Goal: Obtain resource: Download file/media

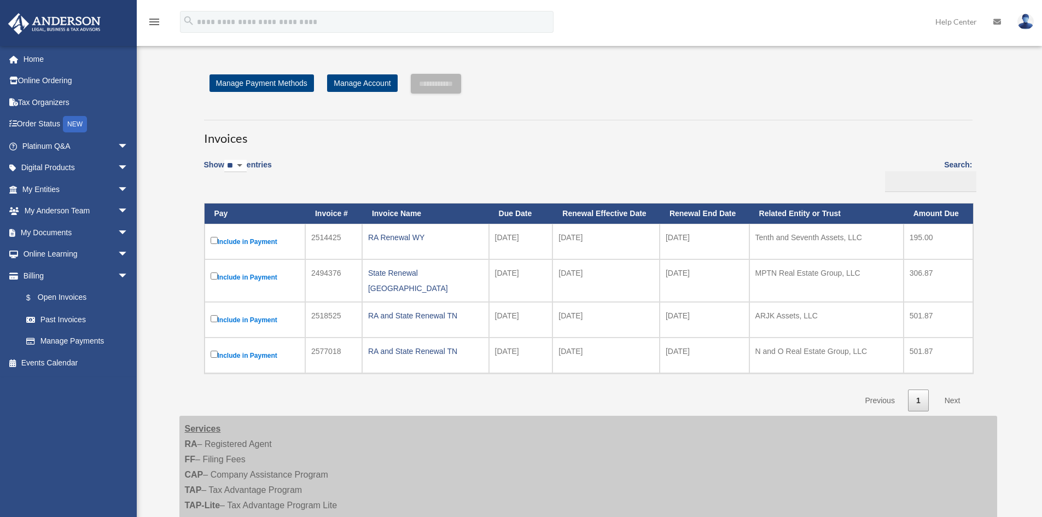
click at [950, 394] on link "Next" at bounding box center [952, 400] width 32 height 22
click at [118, 277] on span "arrow_drop_down" at bounding box center [129, 276] width 22 height 22
click at [118, 235] on span "arrow_drop_down" at bounding box center [129, 233] width 22 height 22
click at [51, 256] on link "Box" at bounding box center [80, 254] width 130 height 22
click at [46, 258] on link "Box" at bounding box center [80, 254] width 130 height 22
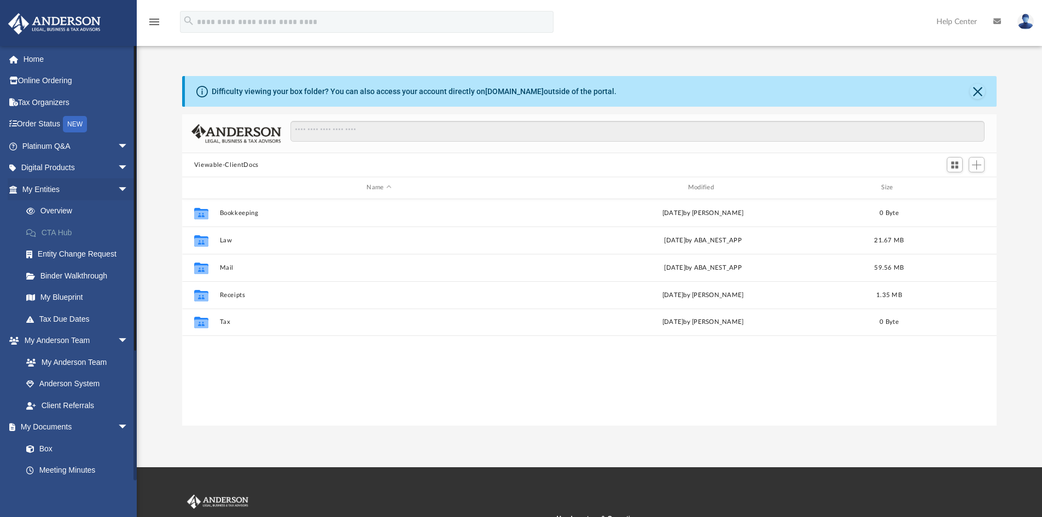
scroll to position [241, 806]
click at [118, 186] on span "arrow_drop_down" at bounding box center [129, 189] width 22 height 22
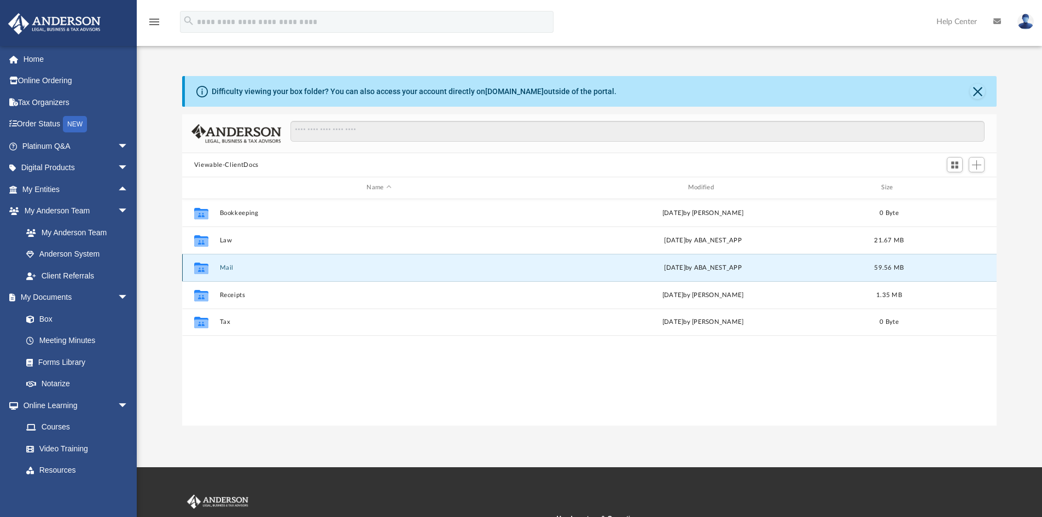
click at [227, 267] on button "Mail" at bounding box center [378, 267] width 319 height 7
click at [230, 266] on button "Mail" at bounding box center [378, 267] width 319 height 7
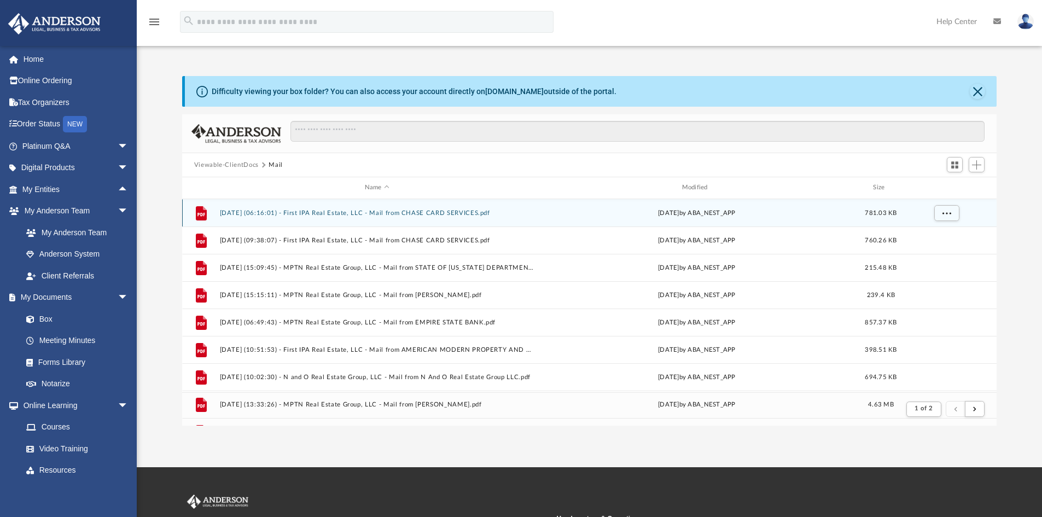
scroll to position [207, 806]
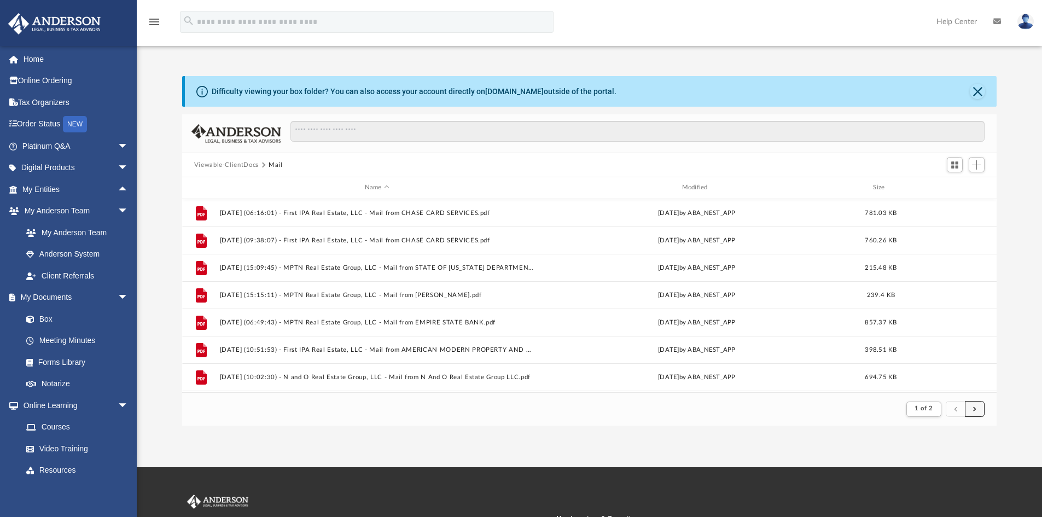
click at [973, 415] on button "submit" at bounding box center [975, 409] width 20 height 16
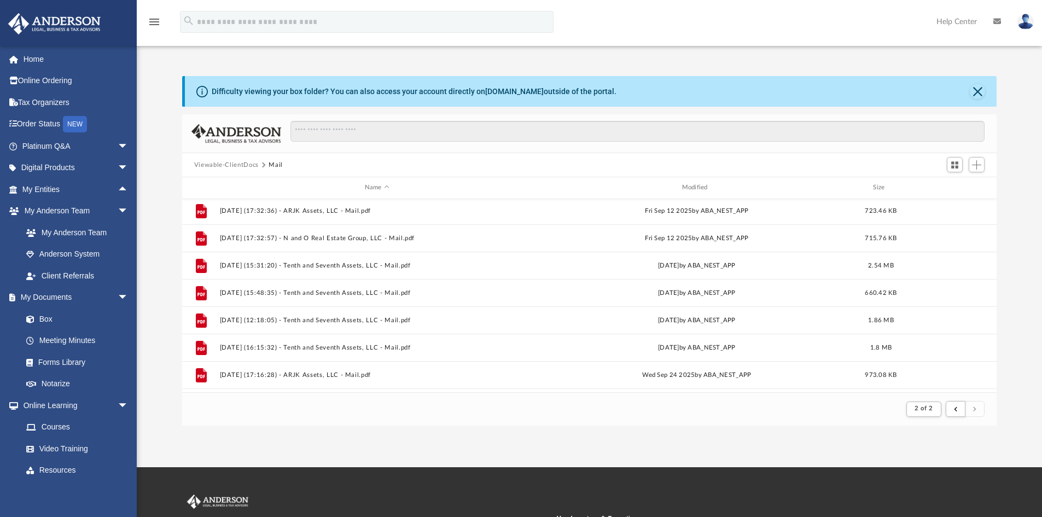
scroll to position [162, 0]
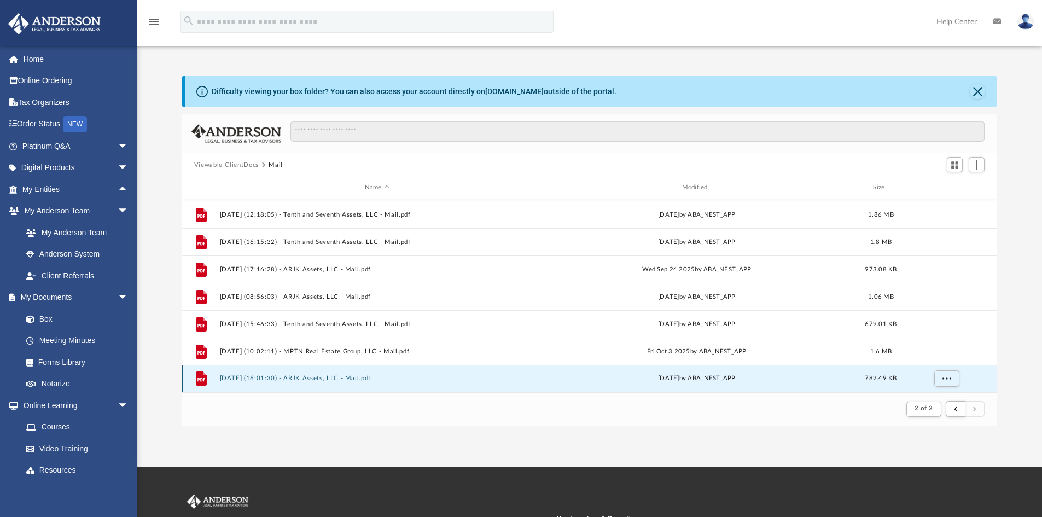
click at [273, 376] on button "2025.10.06 (16:01:30) - ARJK Assets, LLC - Mail.pdf" at bounding box center [376, 378] width 315 height 7
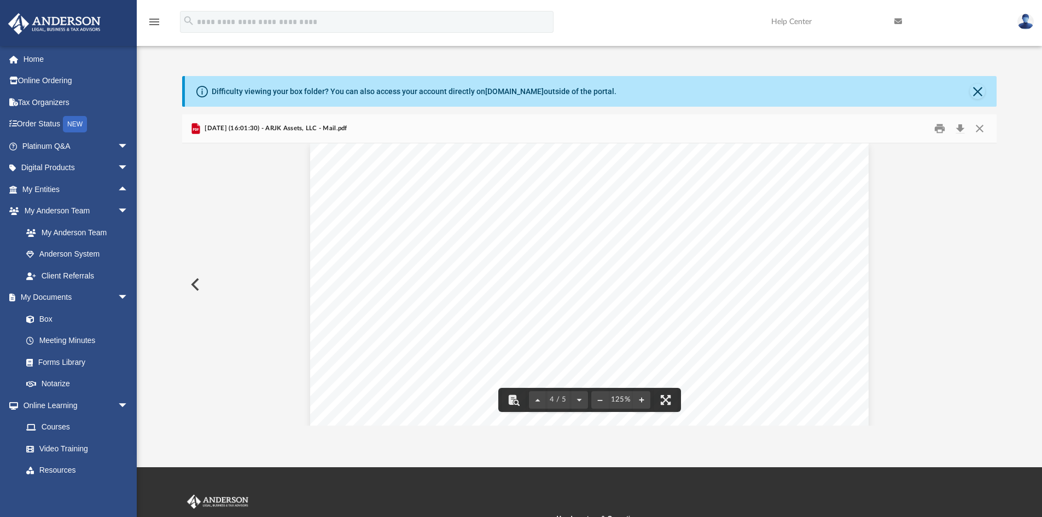
scroll to position [2406, 0]
click at [118, 295] on span "arrow_drop_down" at bounding box center [129, 298] width 22 height 22
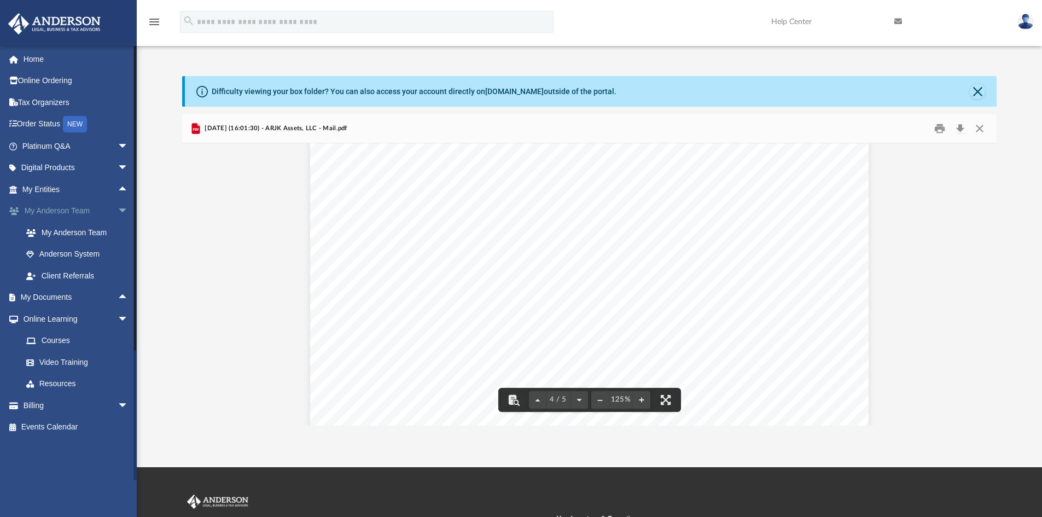
click at [118, 212] on span "arrow_drop_down" at bounding box center [129, 211] width 22 height 22
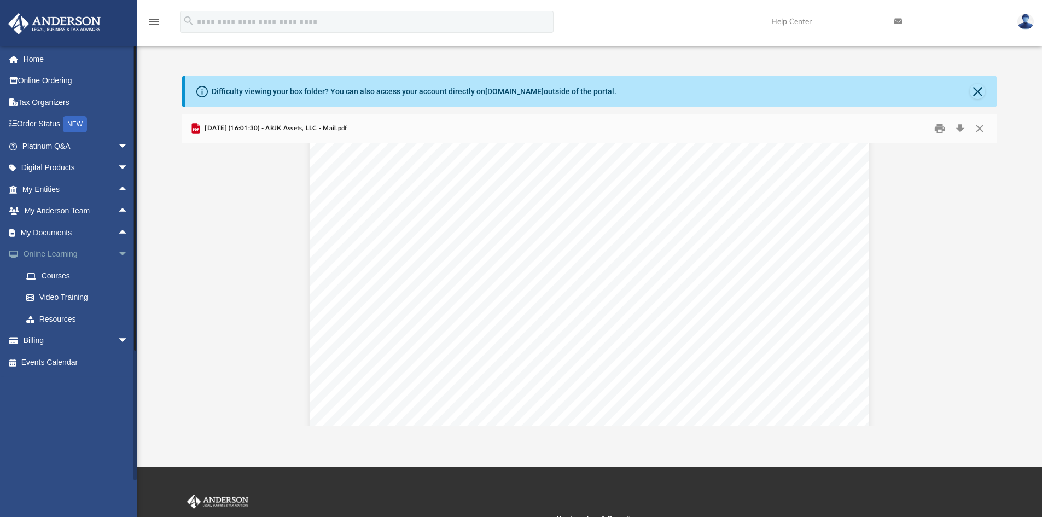
click at [118, 261] on span "arrow_drop_down" at bounding box center [129, 254] width 22 height 22
